Goal: Understand process/instructions: Learn how to perform a task or action

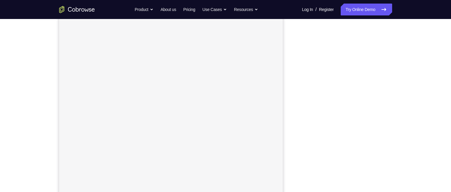
scroll to position [77, 0]
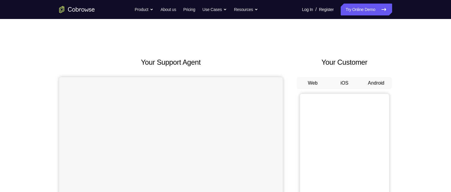
click at [342, 82] on button "iOS" at bounding box center [344, 83] width 32 height 12
click at [344, 81] on button "iOS" at bounding box center [344, 83] width 32 height 12
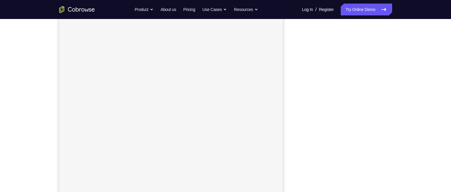
scroll to position [77, 0]
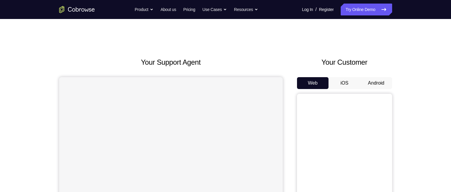
click at [337, 81] on button "iOS" at bounding box center [344, 83] width 32 height 12
click at [378, 79] on button "Android" at bounding box center [376, 83] width 32 height 12
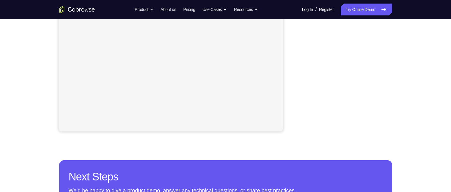
scroll to position [143, 0]
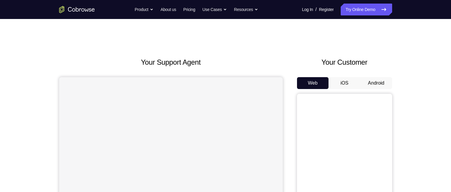
click at [347, 85] on button "iOS" at bounding box center [344, 83] width 32 height 12
click at [380, 79] on button "Android" at bounding box center [376, 83] width 32 height 12
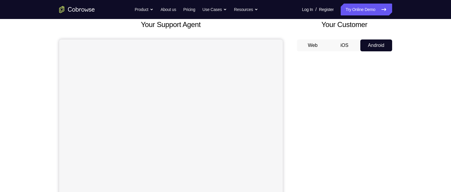
scroll to position [35, 0]
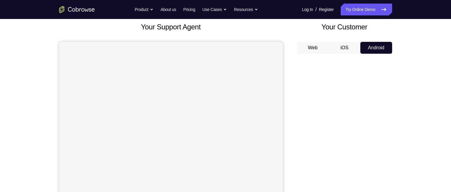
click at [413, 138] on div "Your Support Agent Your Customer Web iOS Android Next Steps We’d be happy to gi…" at bounding box center [225, 180] width 381 height 392
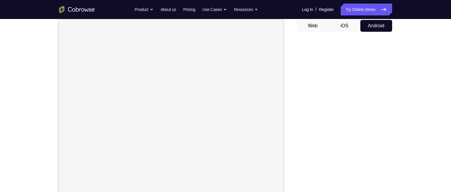
scroll to position [57, 0]
click at [388, 113] on div at bounding box center [344, 128] width 95 height 183
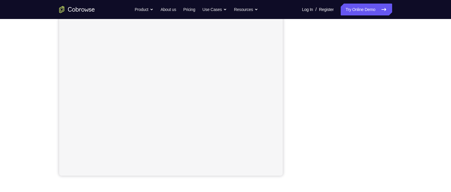
scroll to position [114, 0]
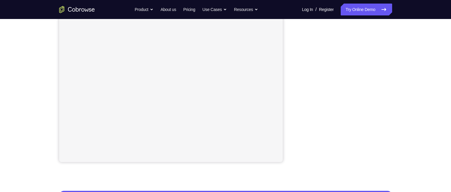
click at [418, 116] on div "Your Support Agent Your Customer Web iOS Android Next Steps We’d be happy to gi…" at bounding box center [225, 101] width 451 height 392
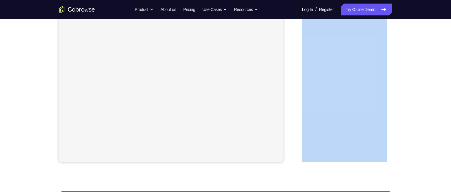
click at [418, 116] on div "Your Support Agent Your Customer Web iOS Android Next Steps We’d be happy to gi…" at bounding box center [225, 101] width 451 height 392
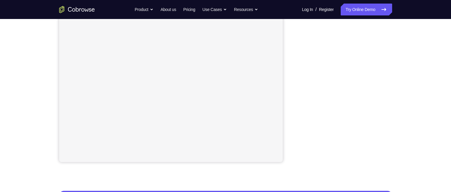
click at [418, 116] on div "Your Support Agent Your Customer Web iOS Android Next Steps We’d be happy to gi…" at bounding box center [225, 101] width 451 height 392
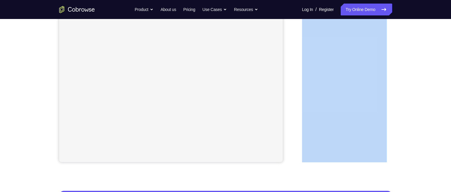
click at [418, 116] on div "Your Support Agent Your Customer Web iOS Android Next Steps We’d be happy to gi…" at bounding box center [225, 101] width 451 height 392
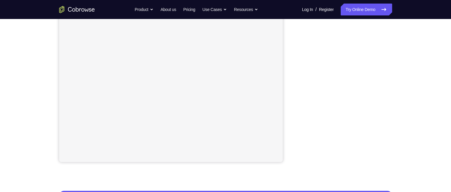
click at [418, 116] on div "Your Support Agent Your Customer Web iOS Android Next Steps We’d be happy to gi…" at bounding box center [225, 101] width 451 height 392
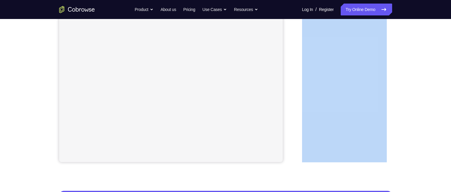
click at [418, 116] on div "Your Support Agent Your Customer Web iOS Android Next Steps We’d be happy to gi…" at bounding box center [225, 101] width 451 height 392
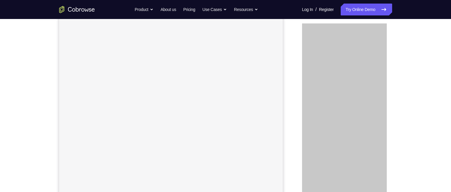
scroll to position [58, 0]
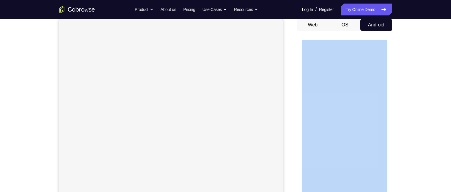
click at [394, 136] on div "Your Support Agent Your Customer Web iOS Android Next Steps We’d be happy to gi…" at bounding box center [225, 157] width 381 height 392
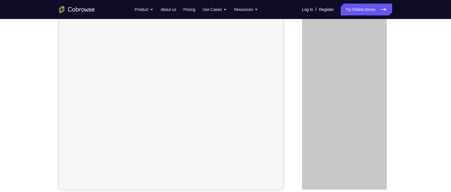
scroll to position [87, 0]
